Goal: Information Seeking & Learning: Learn about a topic

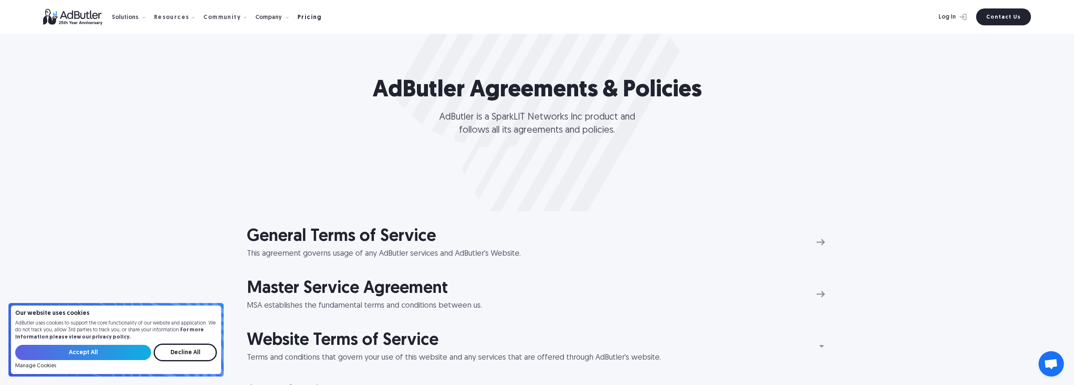
click at [301, 17] on div "Pricing" at bounding box center [310, 18] width 24 height 6
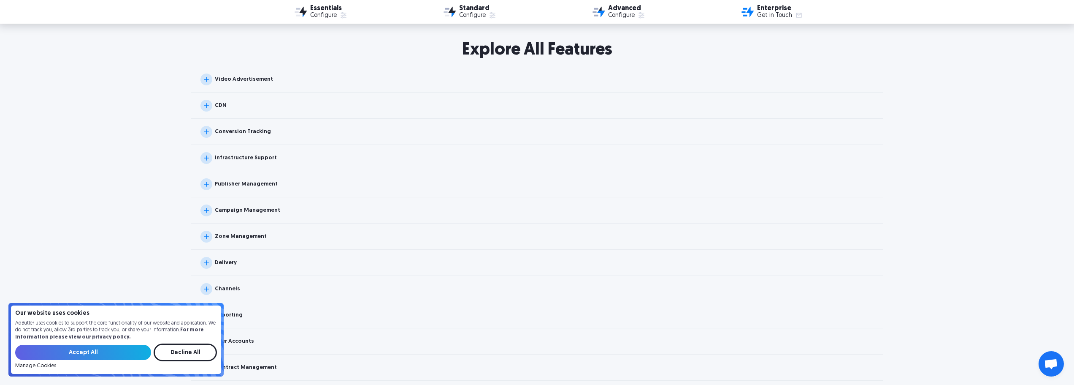
scroll to position [844, 0]
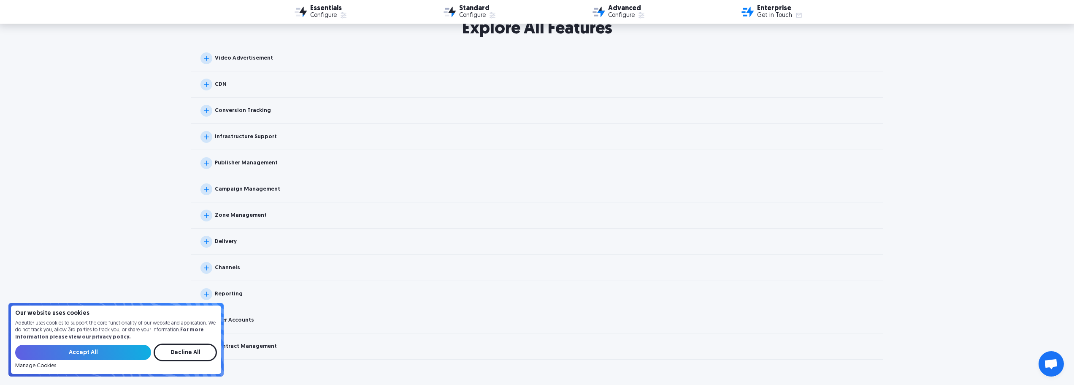
click at [206, 56] on img at bounding box center [207, 58] width 12 height 12
click at [205, 58] on img at bounding box center [206, 58] width 17 height 17
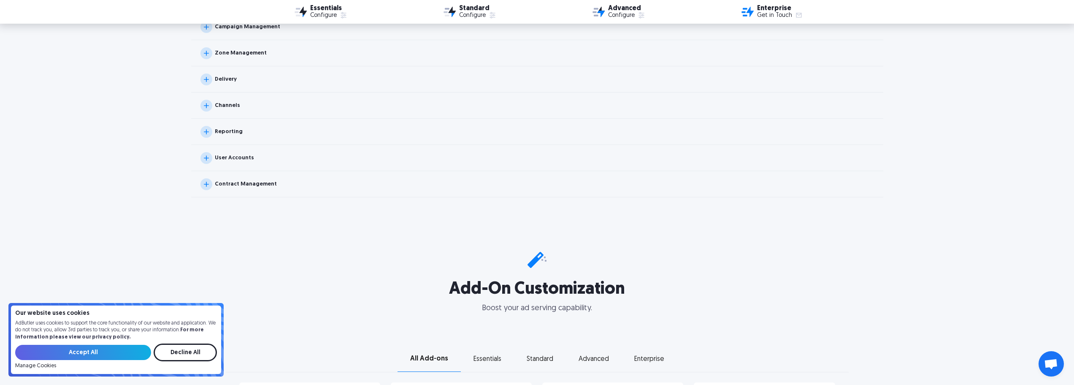
scroll to position [1013, 0]
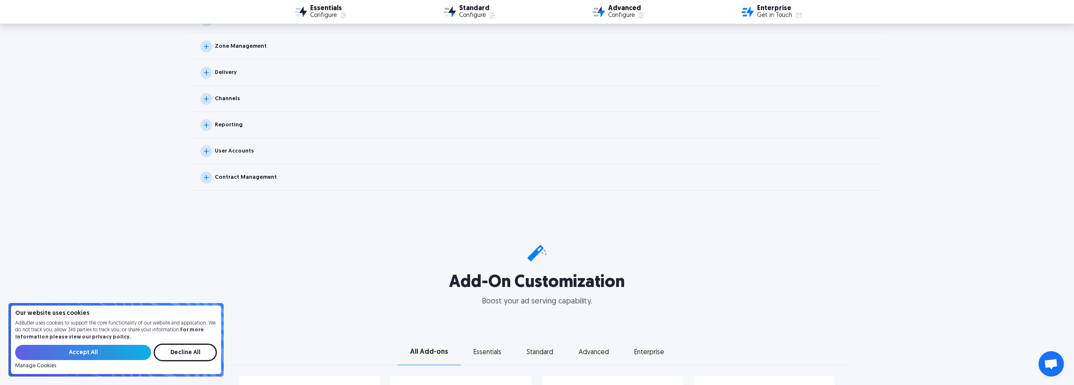
click at [208, 99] on img at bounding box center [207, 99] width 12 height 12
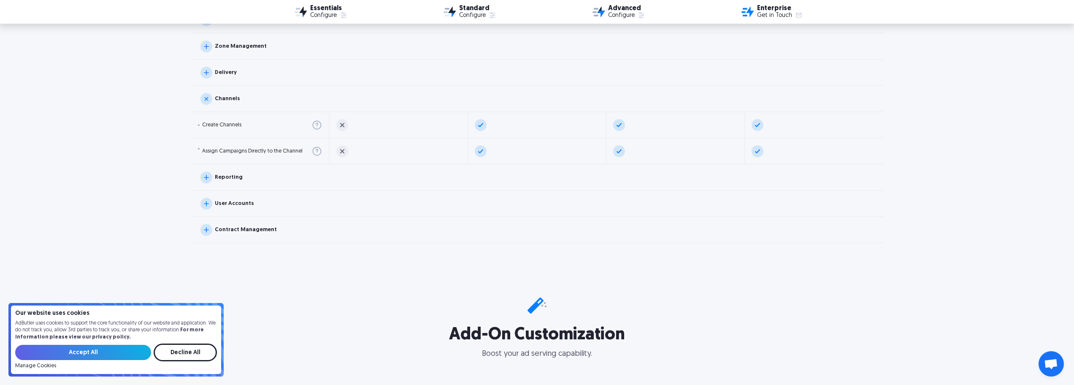
click at [207, 99] on img at bounding box center [206, 98] width 17 height 17
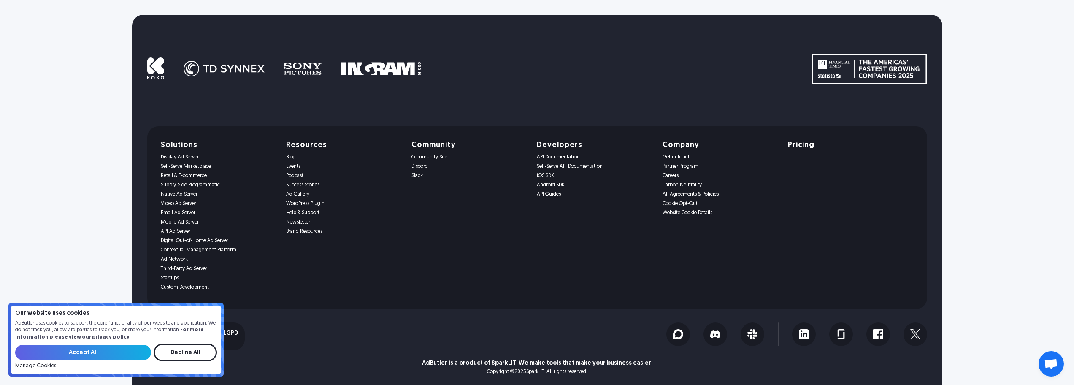
scroll to position [3296, 0]
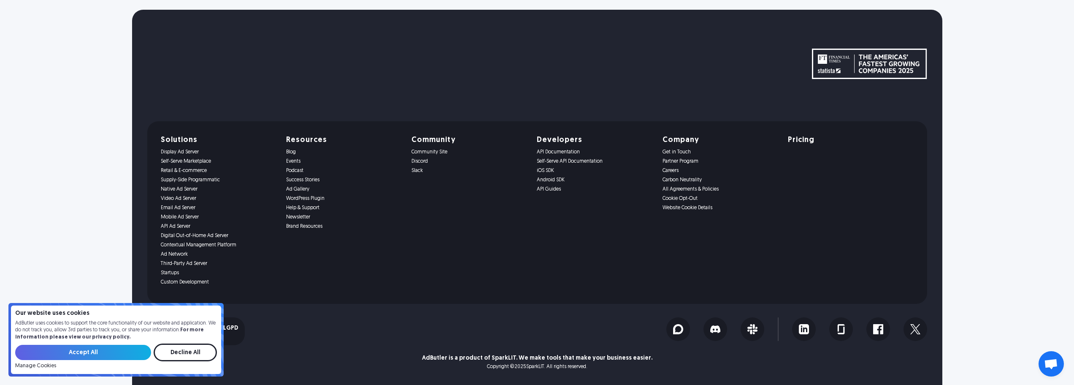
click at [178, 198] on link "Video Ad Server" at bounding box center [218, 198] width 115 height 6
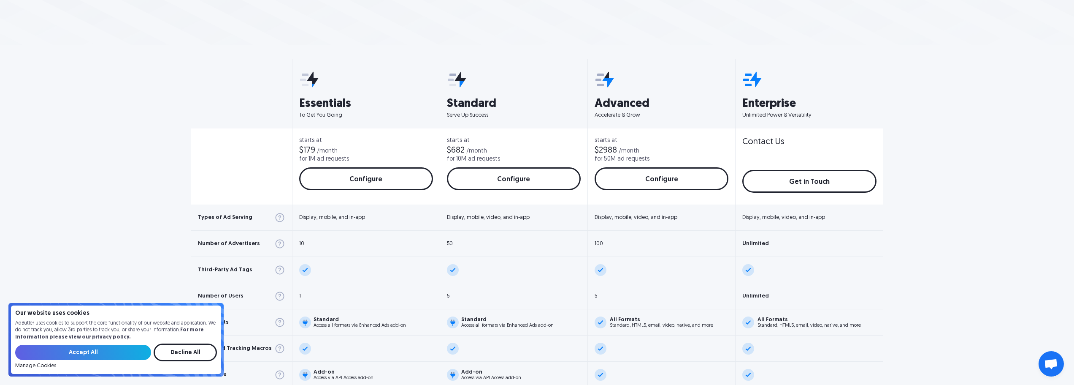
scroll to position [296, 0]
